Goal: Task Accomplishment & Management: Use online tool/utility

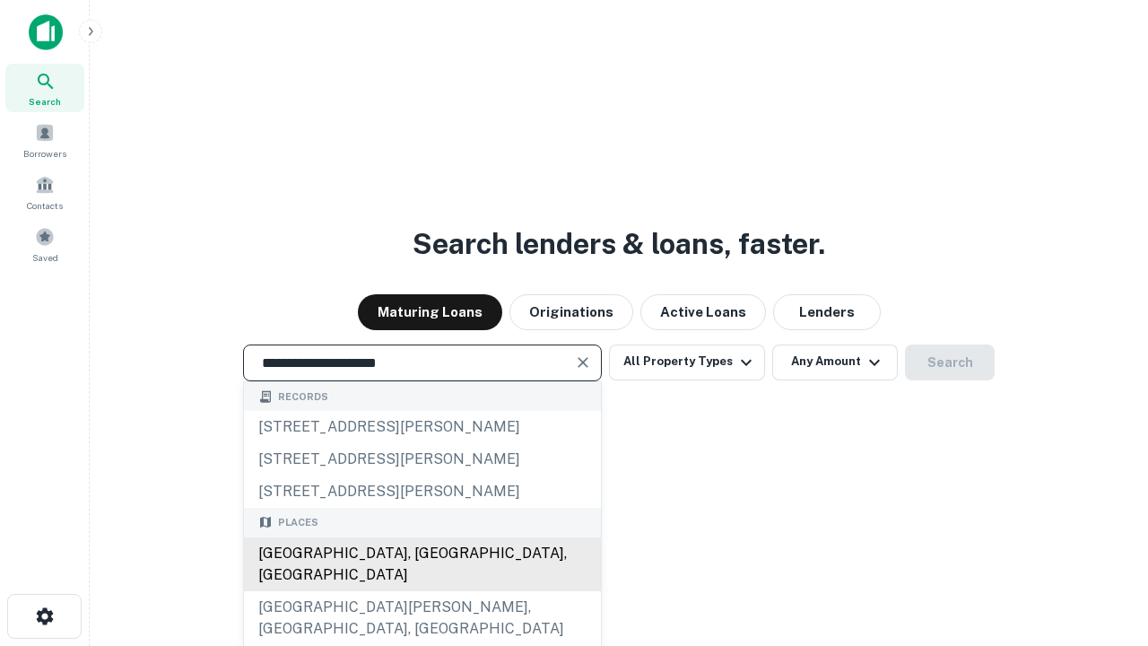
click at [422, 591] on div "[GEOGRAPHIC_DATA], [GEOGRAPHIC_DATA], [GEOGRAPHIC_DATA]" at bounding box center [422, 564] width 357 height 54
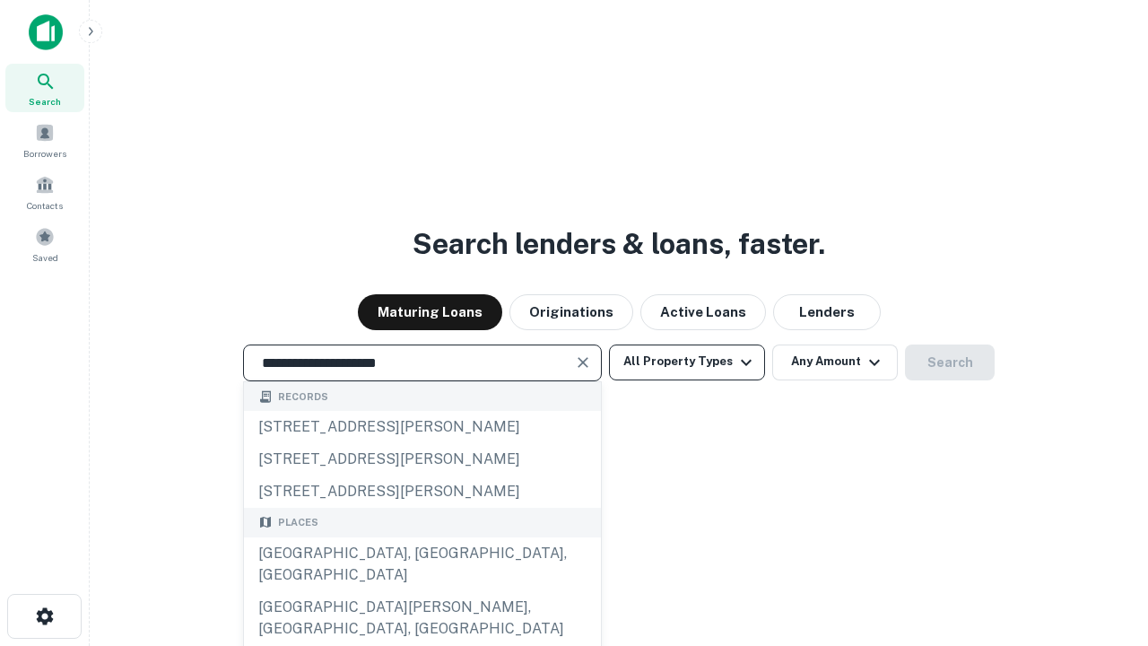
type input "**********"
click at [687, 362] on button "All Property Types" at bounding box center [687, 362] width 156 height 36
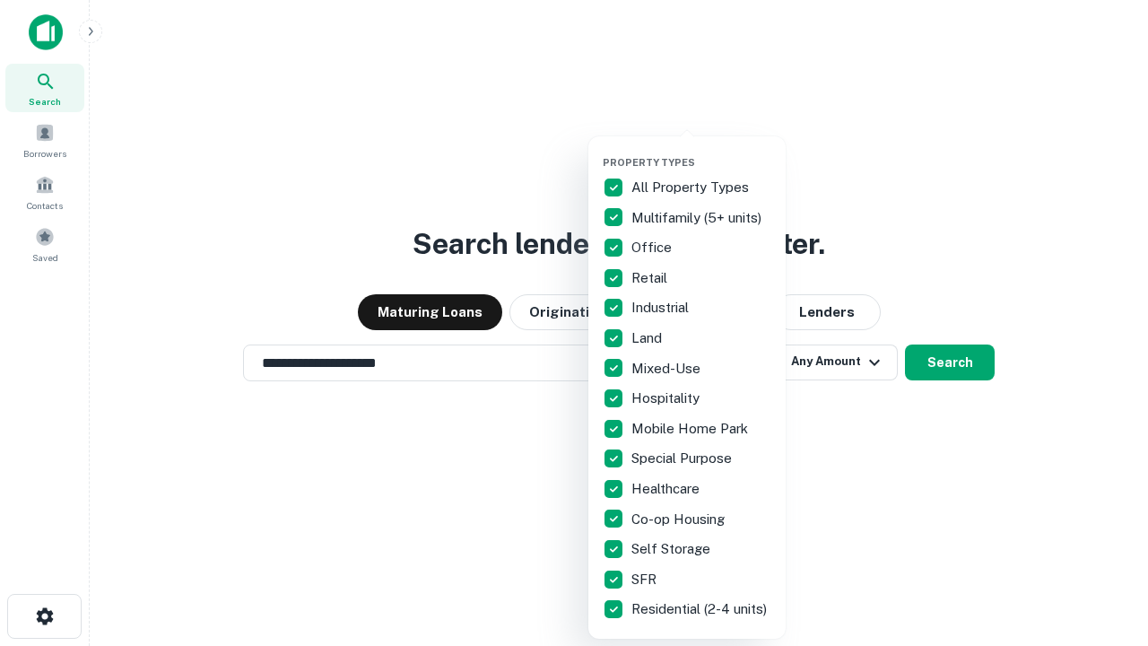
click at [702, 151] on button "button" at bounding box center [701, 151] width 197 height 1
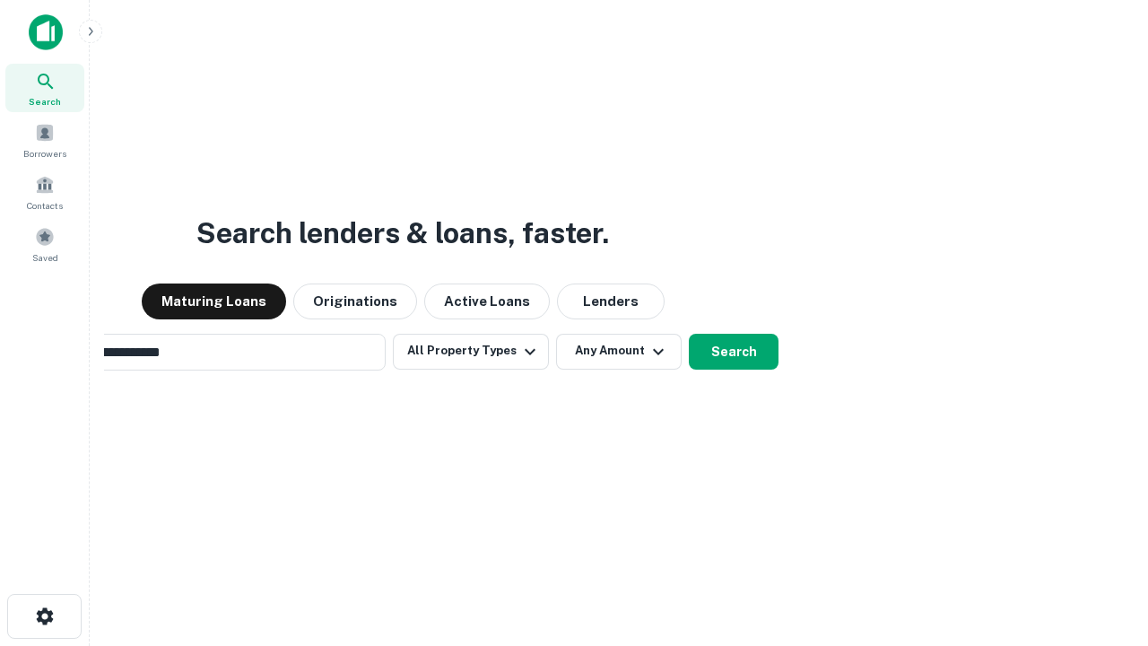
scroll to position [28, 0]
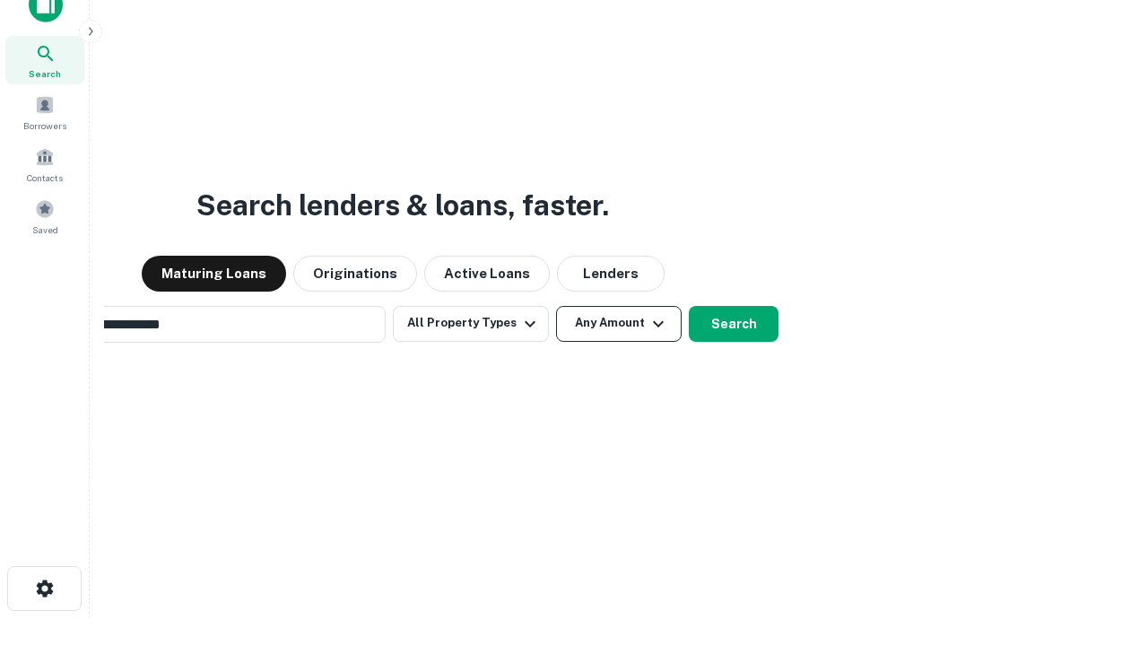
click at [556, 306] on button "Any Amount" at bounding box center [619, 324] width 126 height 36
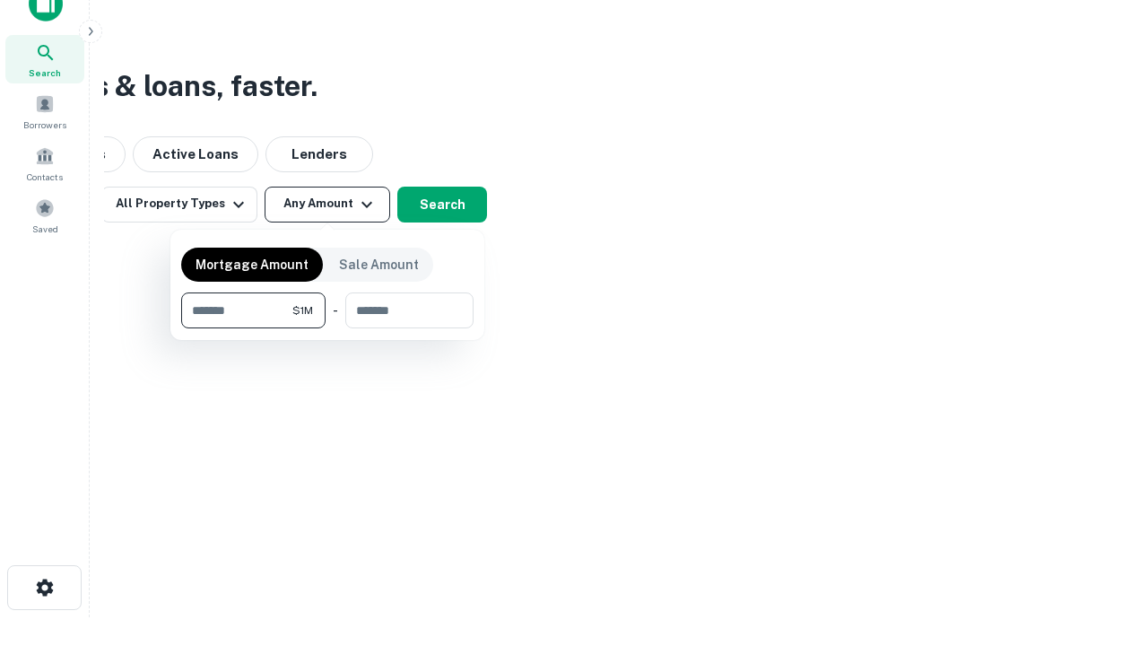
type input "*******"
click at [327, 328] on button "button" at bounding box center [327, 328] width 292 height 1
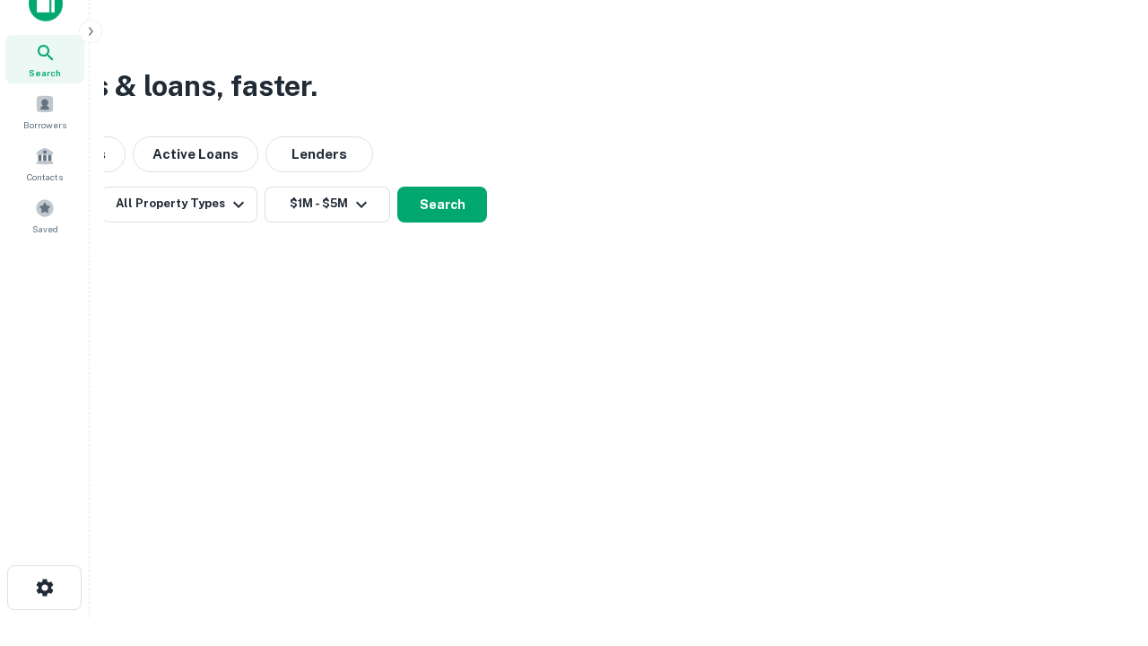
scroll to position [11, 331]
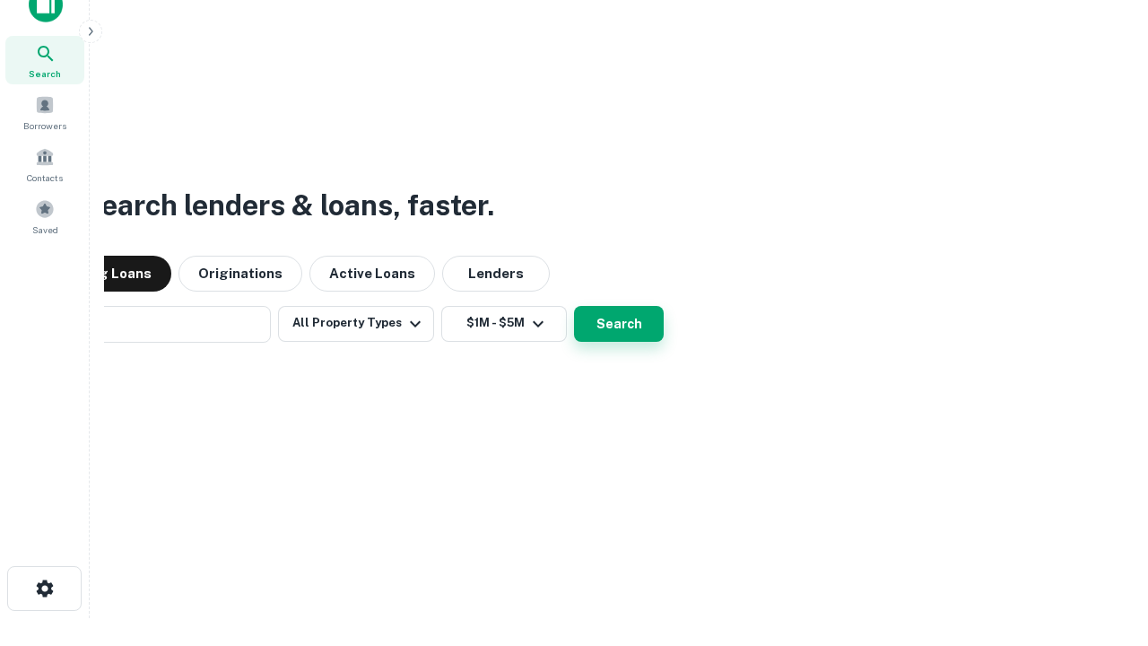
click at [574, 306] on button "Search" at bounding box center [619, 324] width 90 height 36
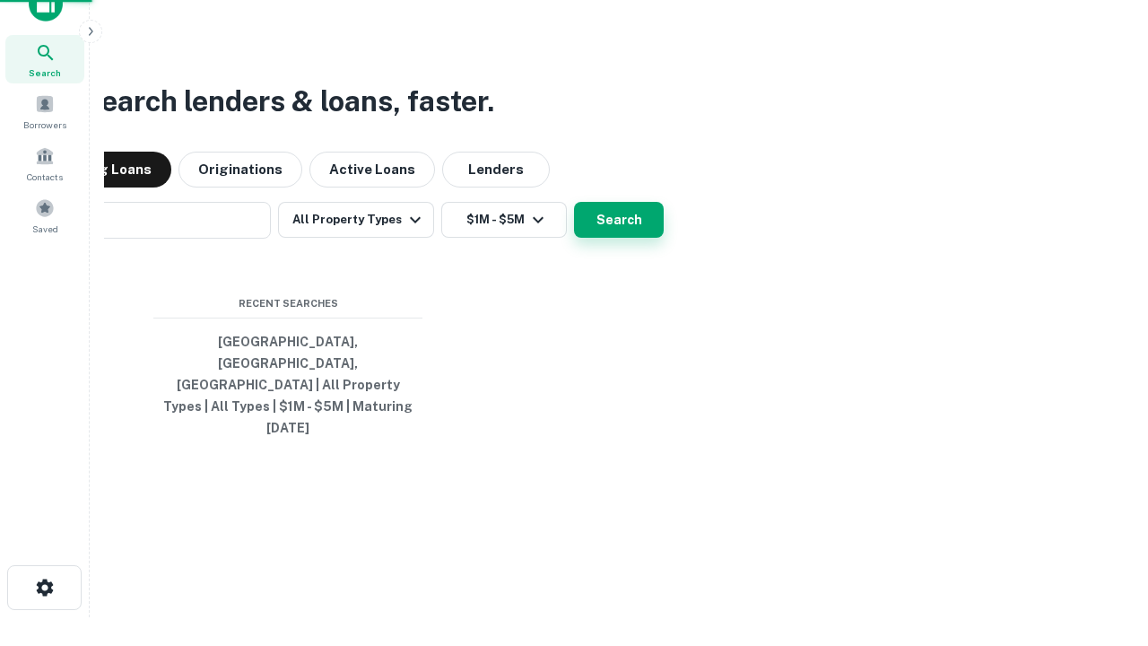
scroll to position [48, 508]
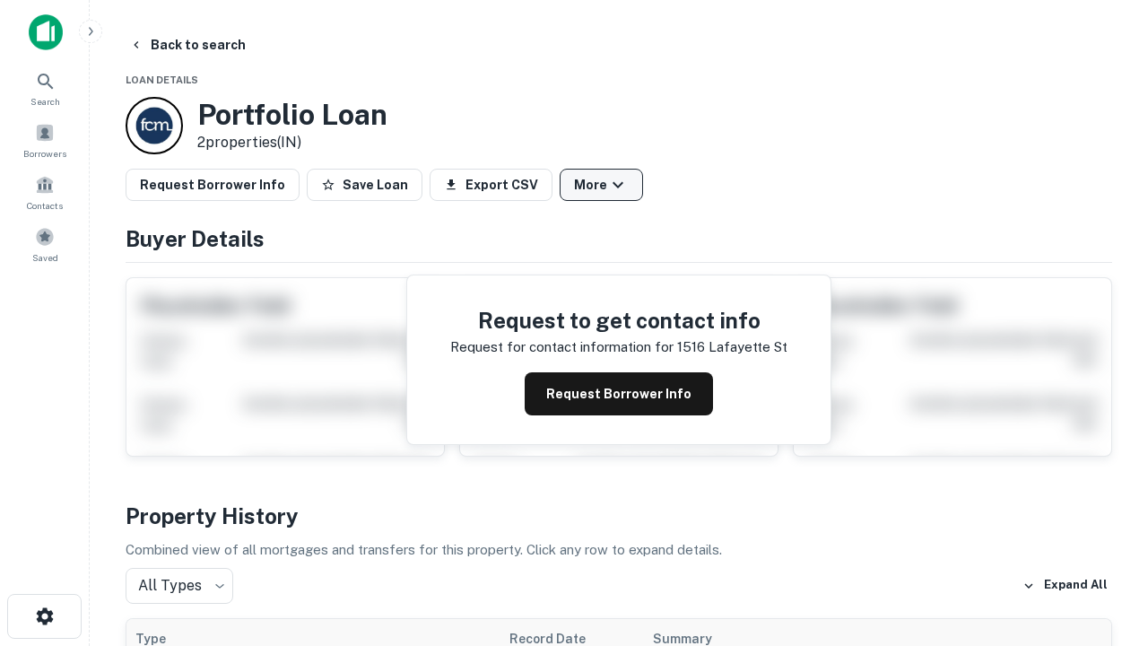
click at [601, 185] on button "More" at bounding box center [601, 185] width 83 height 32
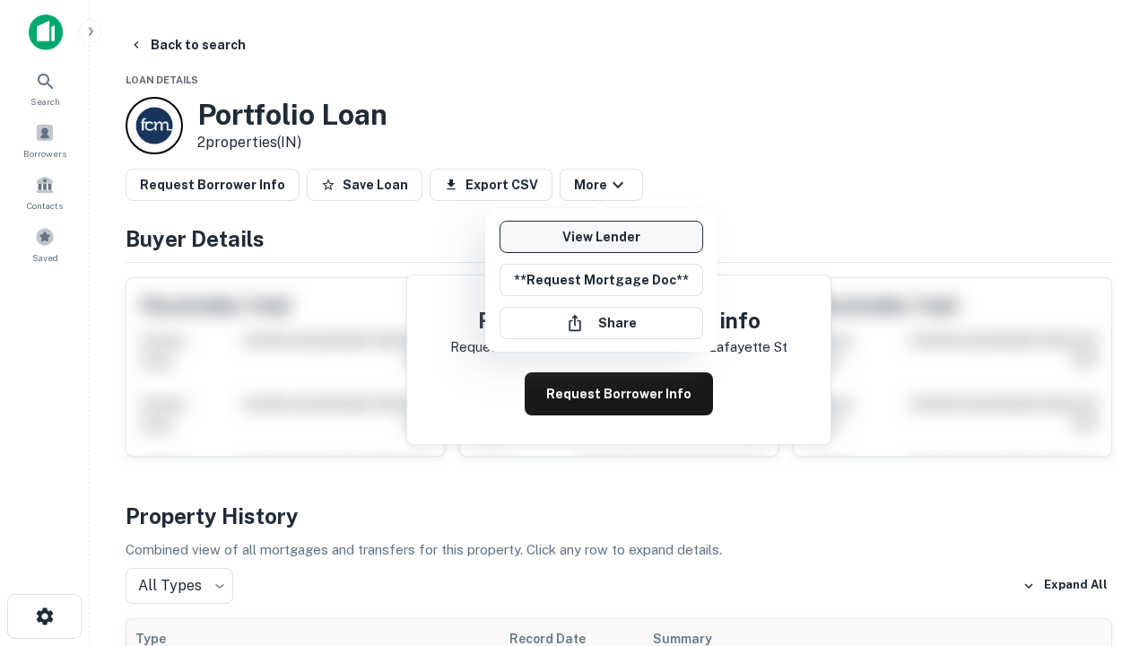
click at [601, 237] on link "View Lender" at bounding box center [602, 237] width 204 height 32
